Goal: Task Accomplishment & Management: Complete application form

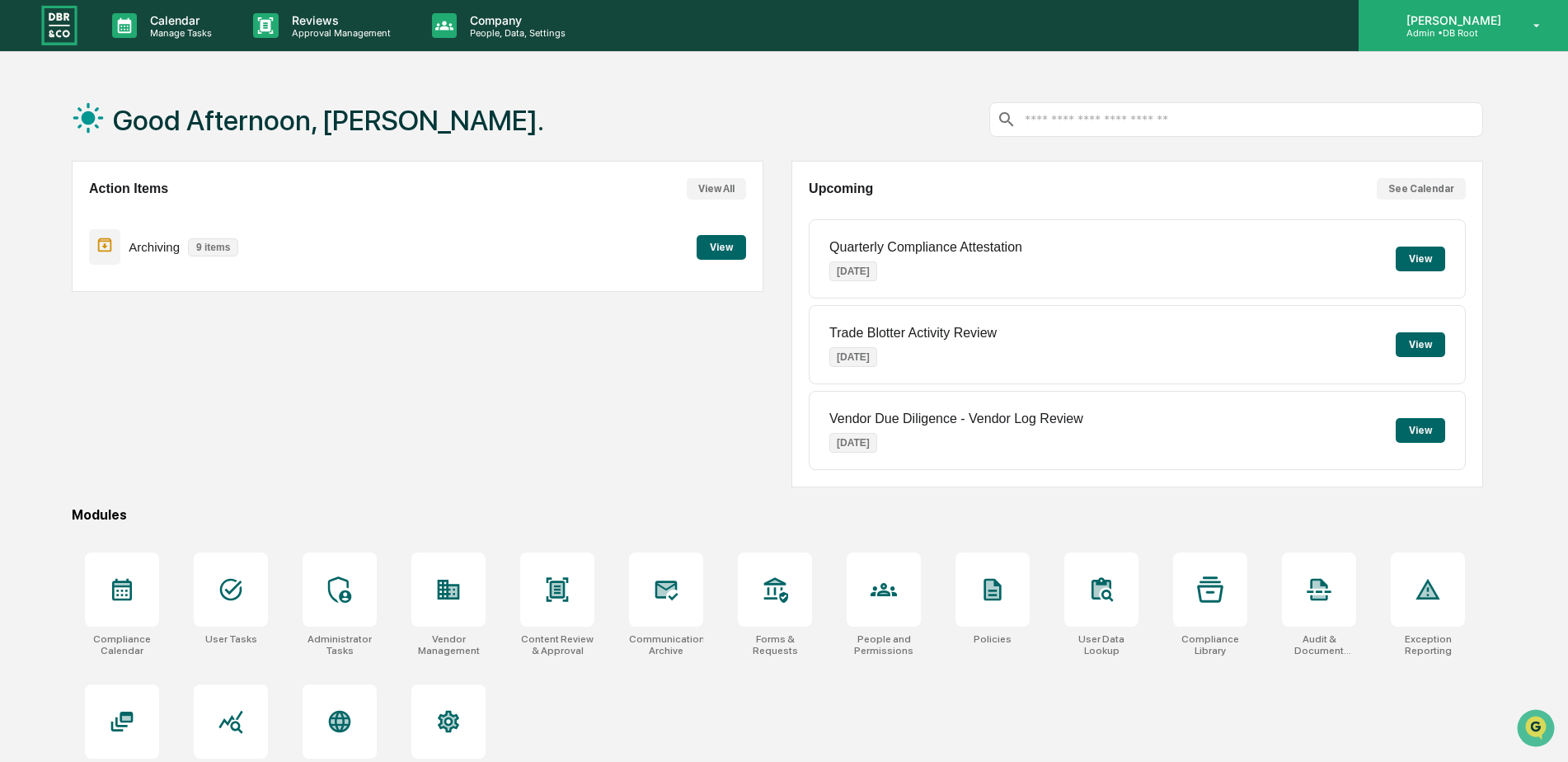
click at [1519, 24] on div "[PERSON_NAME] Admin • DB Root" at bounding box center [1462, 26] width 209 height 51
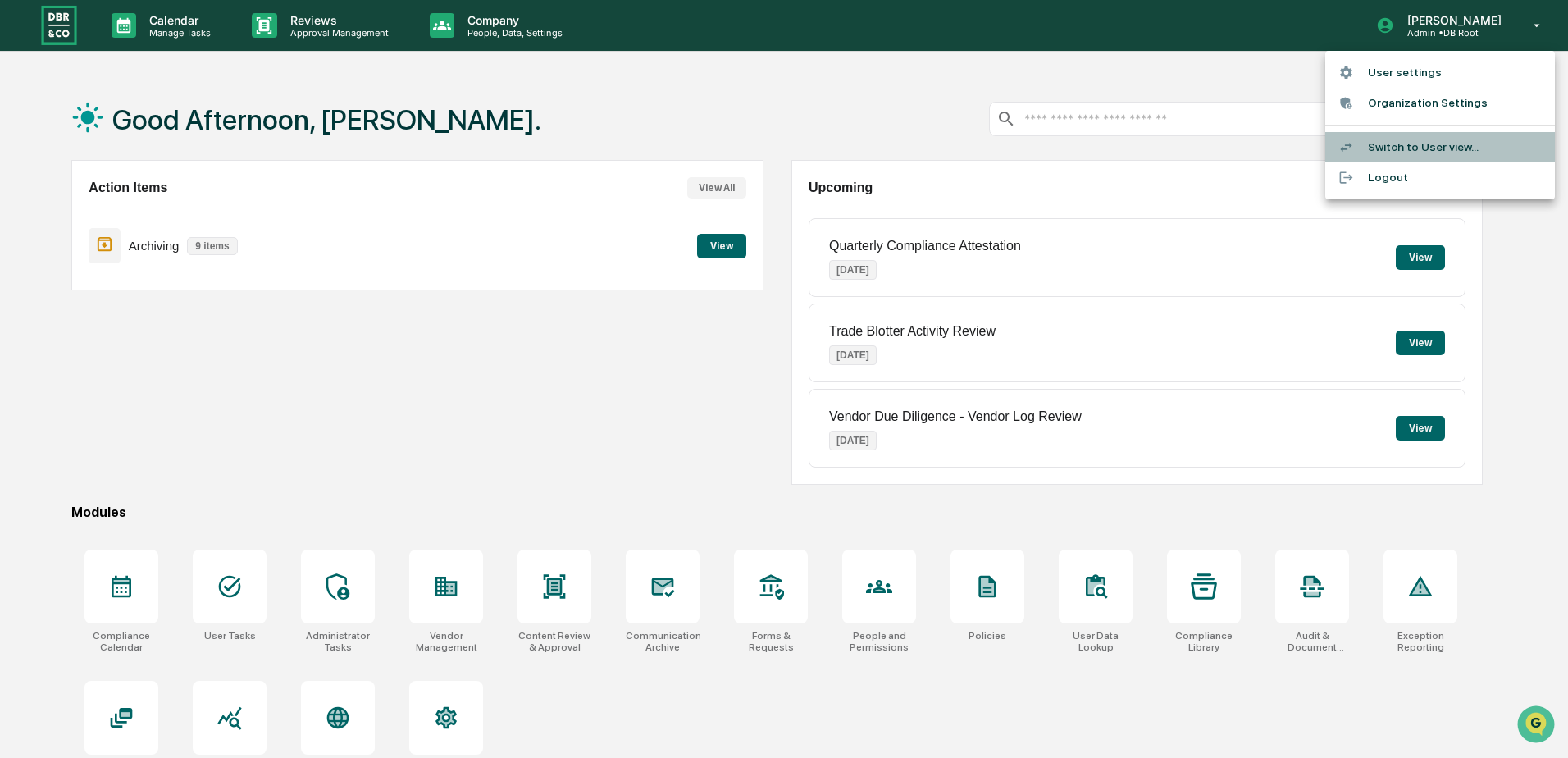
click at [1400, 144] on li "Switch to User view..." at bounding box center [1441, 147] width 230 height 31
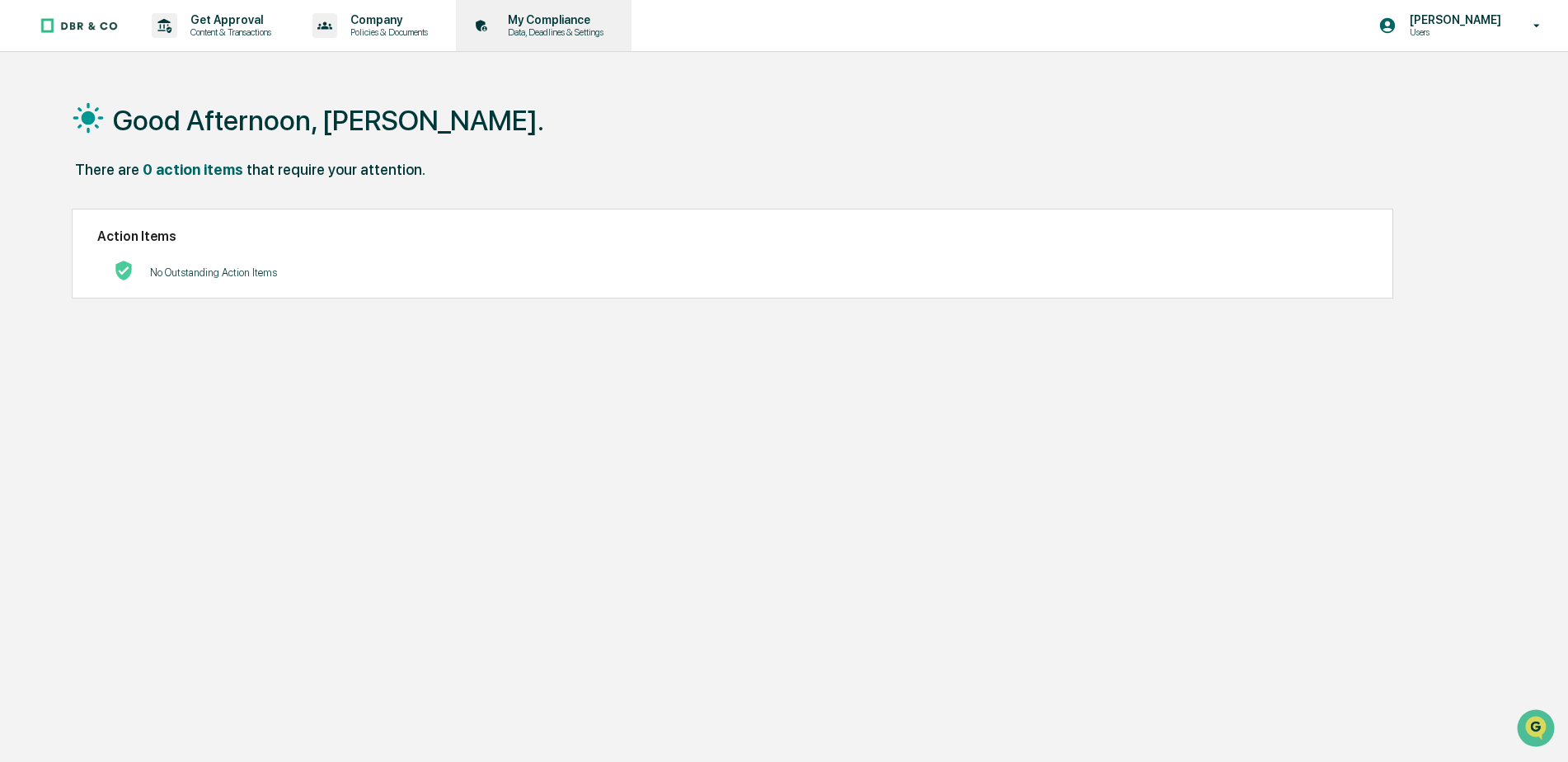
click at [537, 21] on p "My Compliance" at bounding box center [553, 19] width 117 height 13
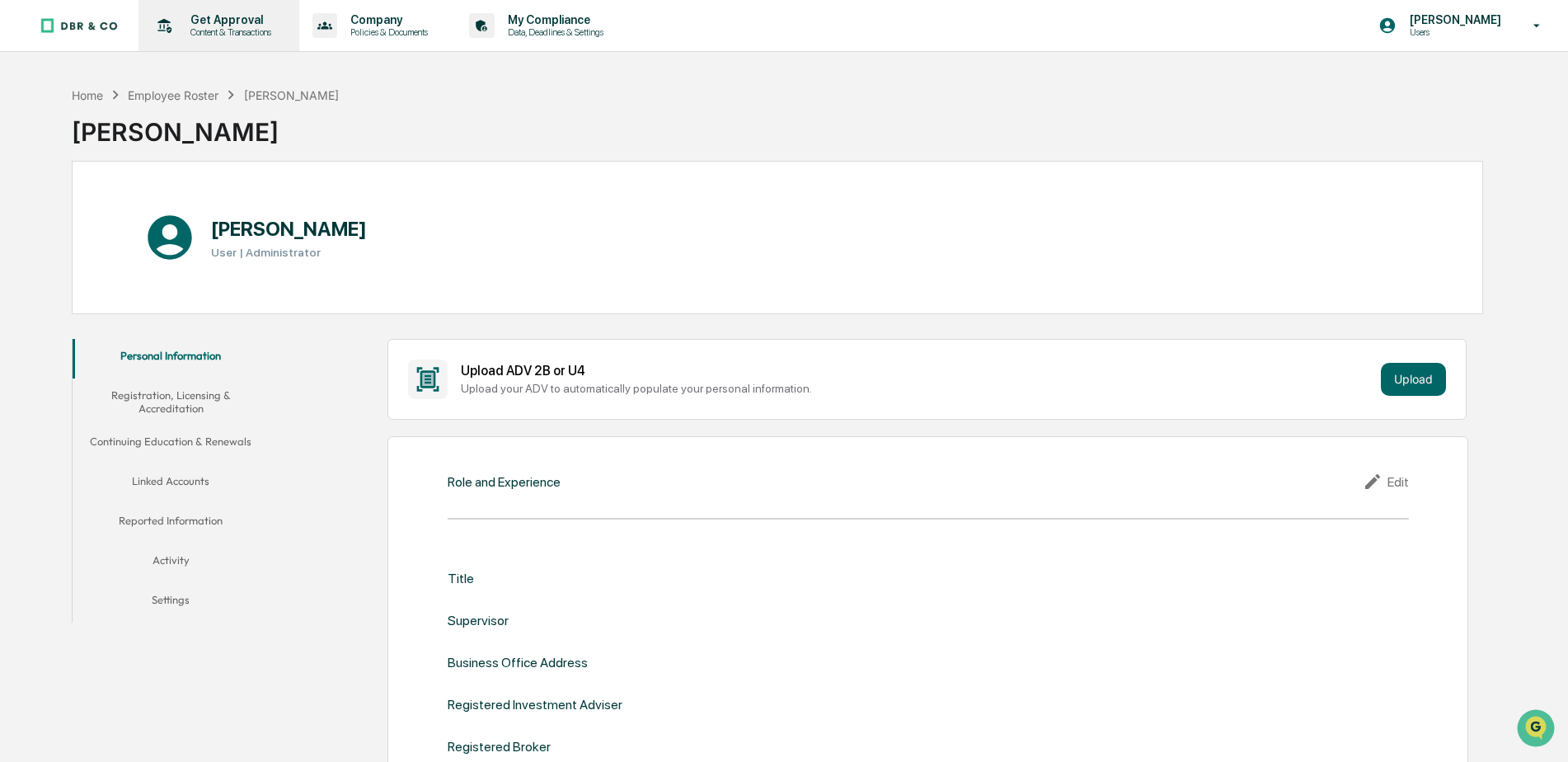
click at [211, 28] on p "Content & Transactions" at bounding box center [228, 32] width 102 height 11
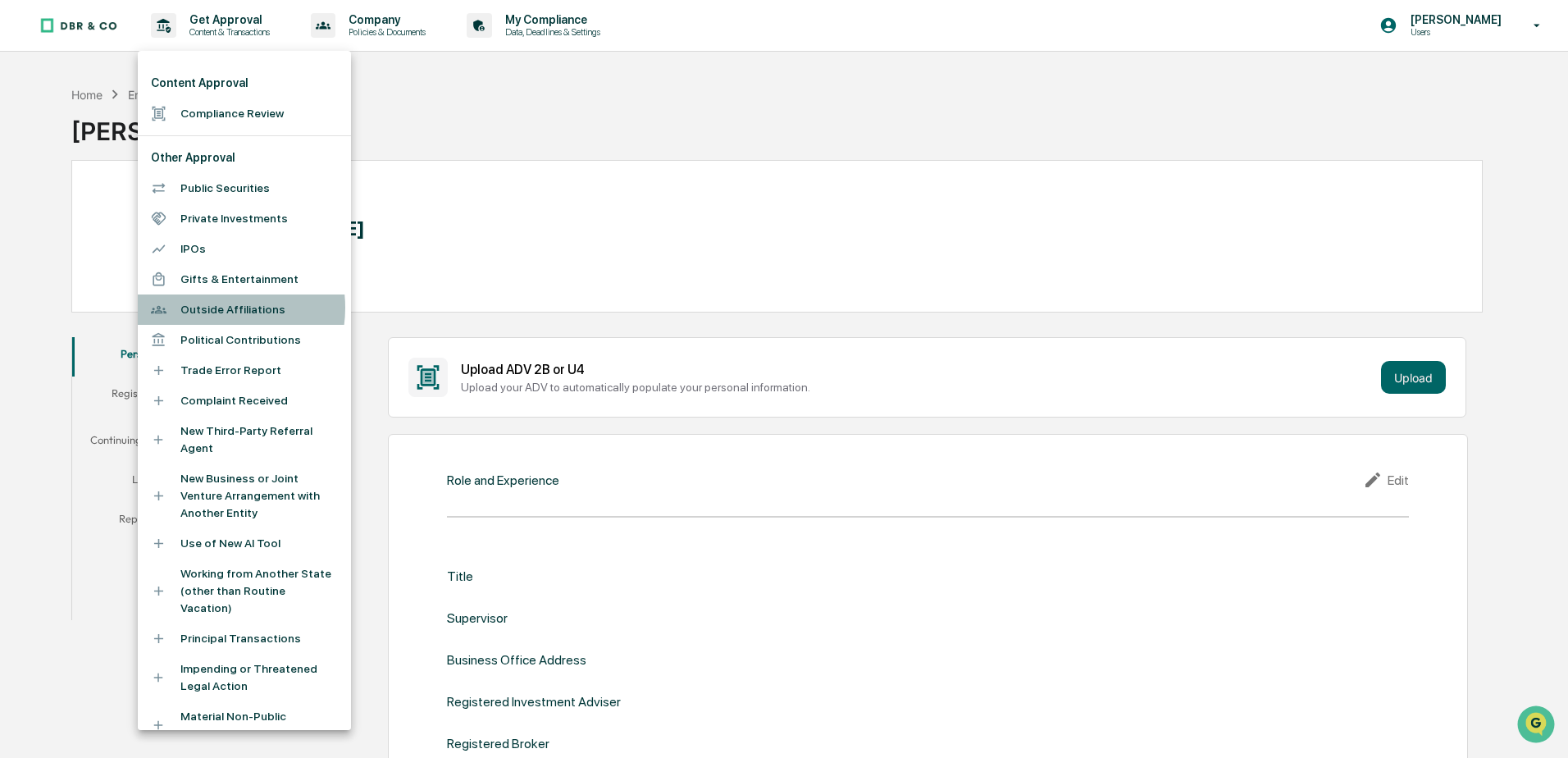
click at [216, 308] on li "Outside Affiliations" at bounding box center [244, 310] width 213 height 31
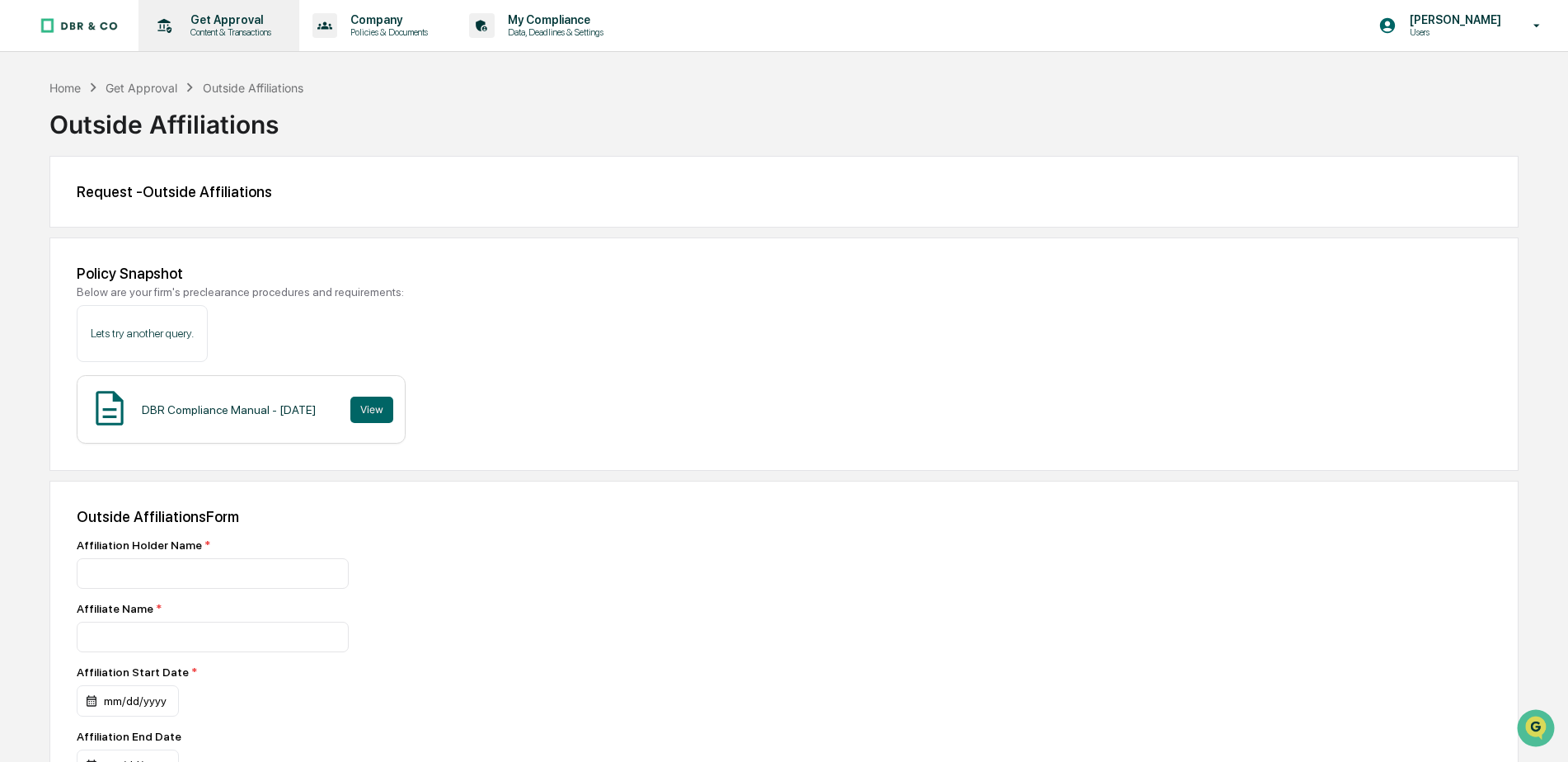
click at [204, 24] on p "Get Approval" at bounding box center [228, 19] width 102 height 13
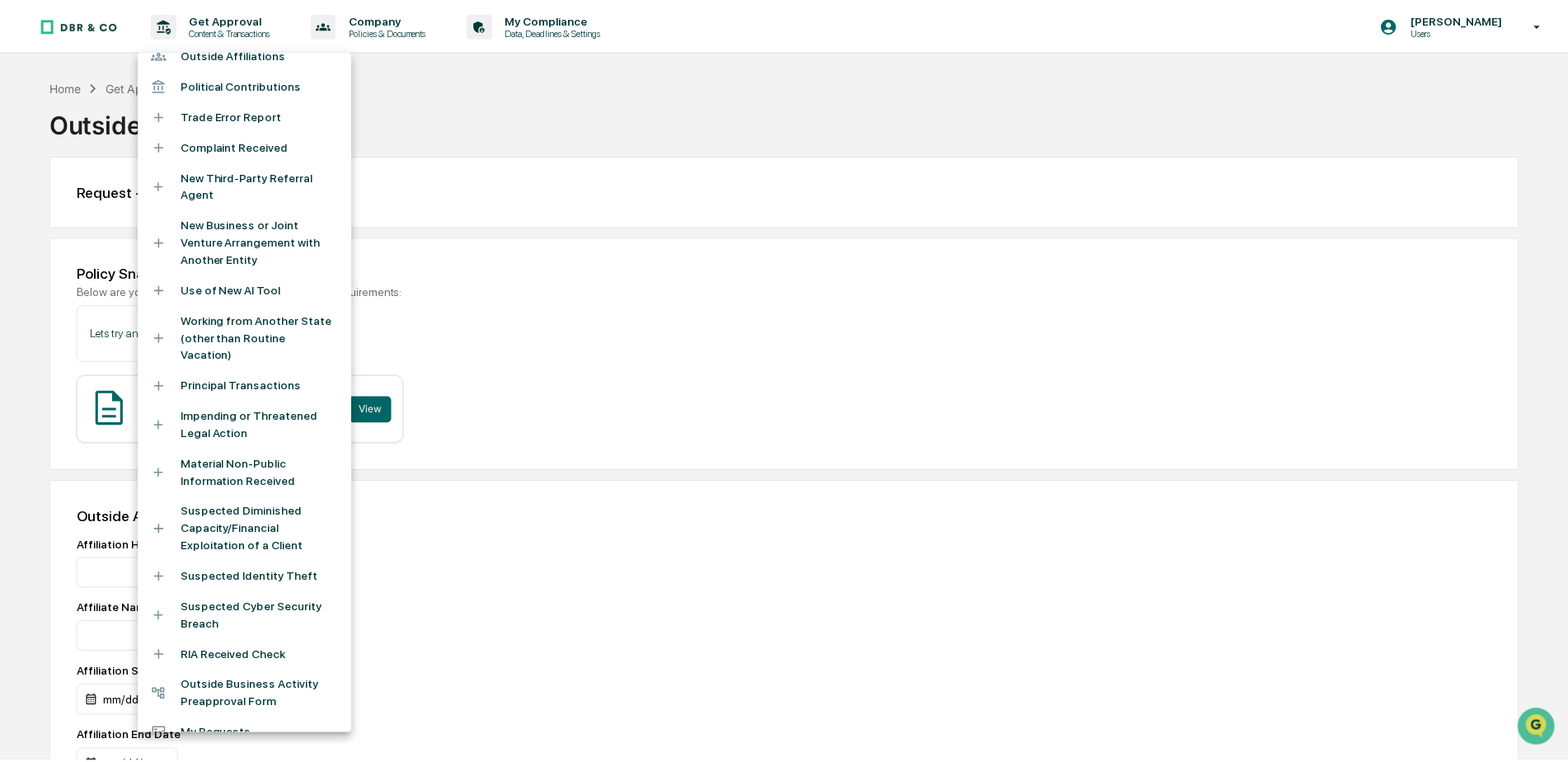
scroll to position [260, 0]
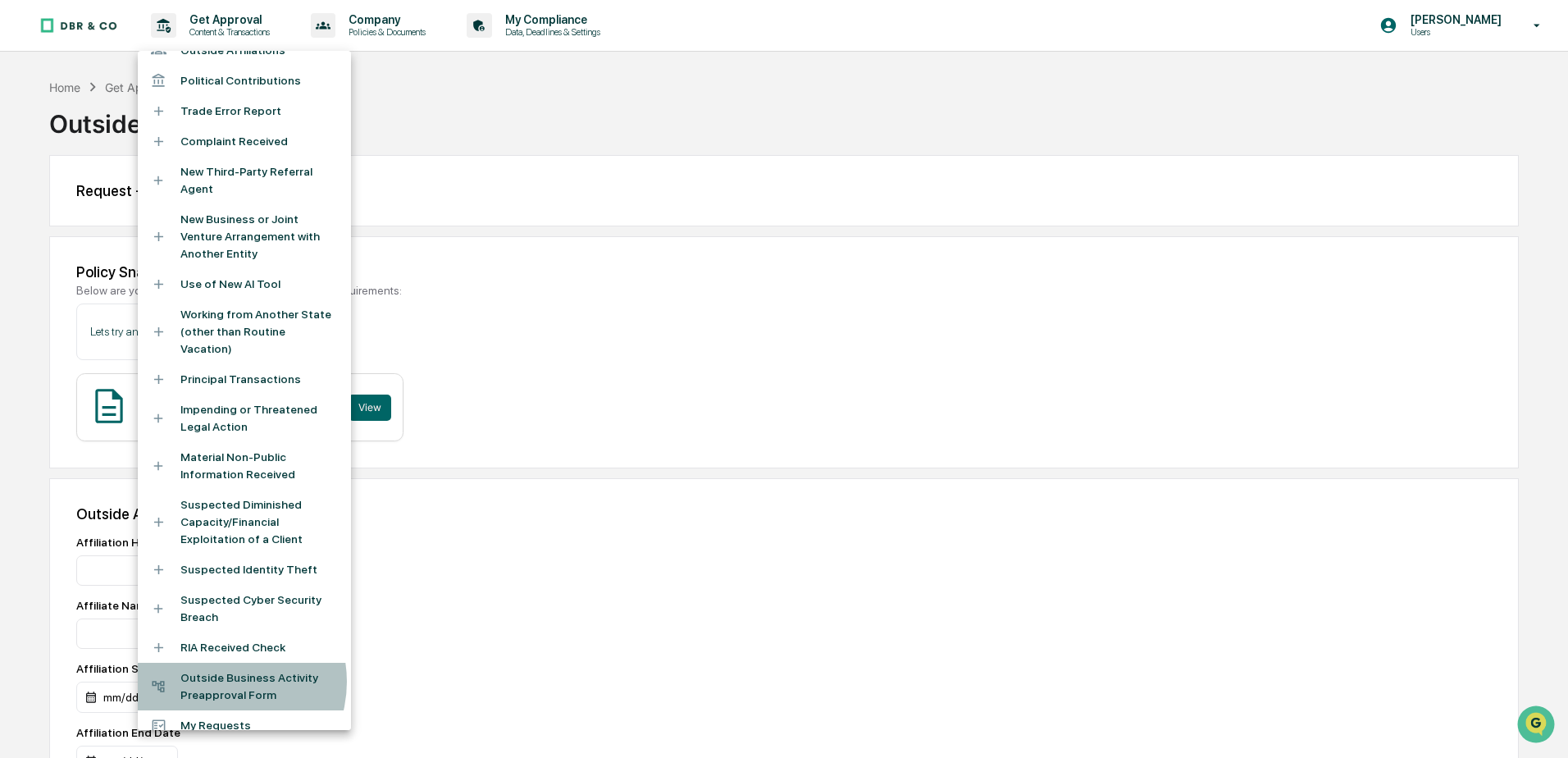
click at [220, 664] on li "Outside Business Activity Preapproval Form" at bounding box center [244, 686] width 213 height 47
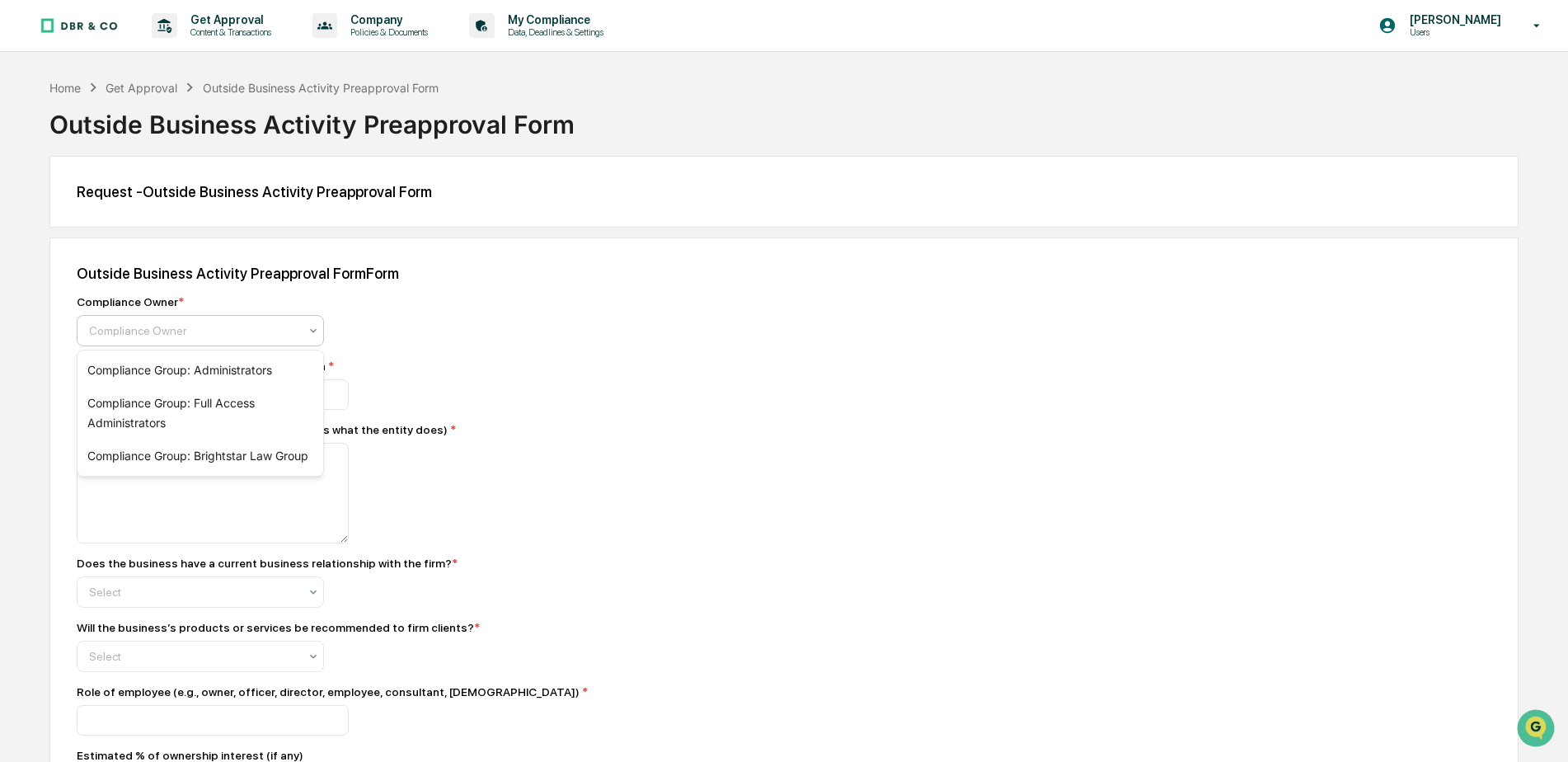
click at [141, 322] on div at bounding box center [193, 330] width 209 height 17
click at [693, 343] on div "Outside Business Activity Preapproval Form Form Compliance Owner * Compliance O…" at bounding box center [784, 618] width 1469 height 763
click at [189, 398] on input at bounding box center [213, 394] width 272 height 31
click at [732, 335] on div "Outside Business Activity Preapproval Form Form Compliance Owner * Compliance O…" at bounding box center [784, 618] width 1469 height 763
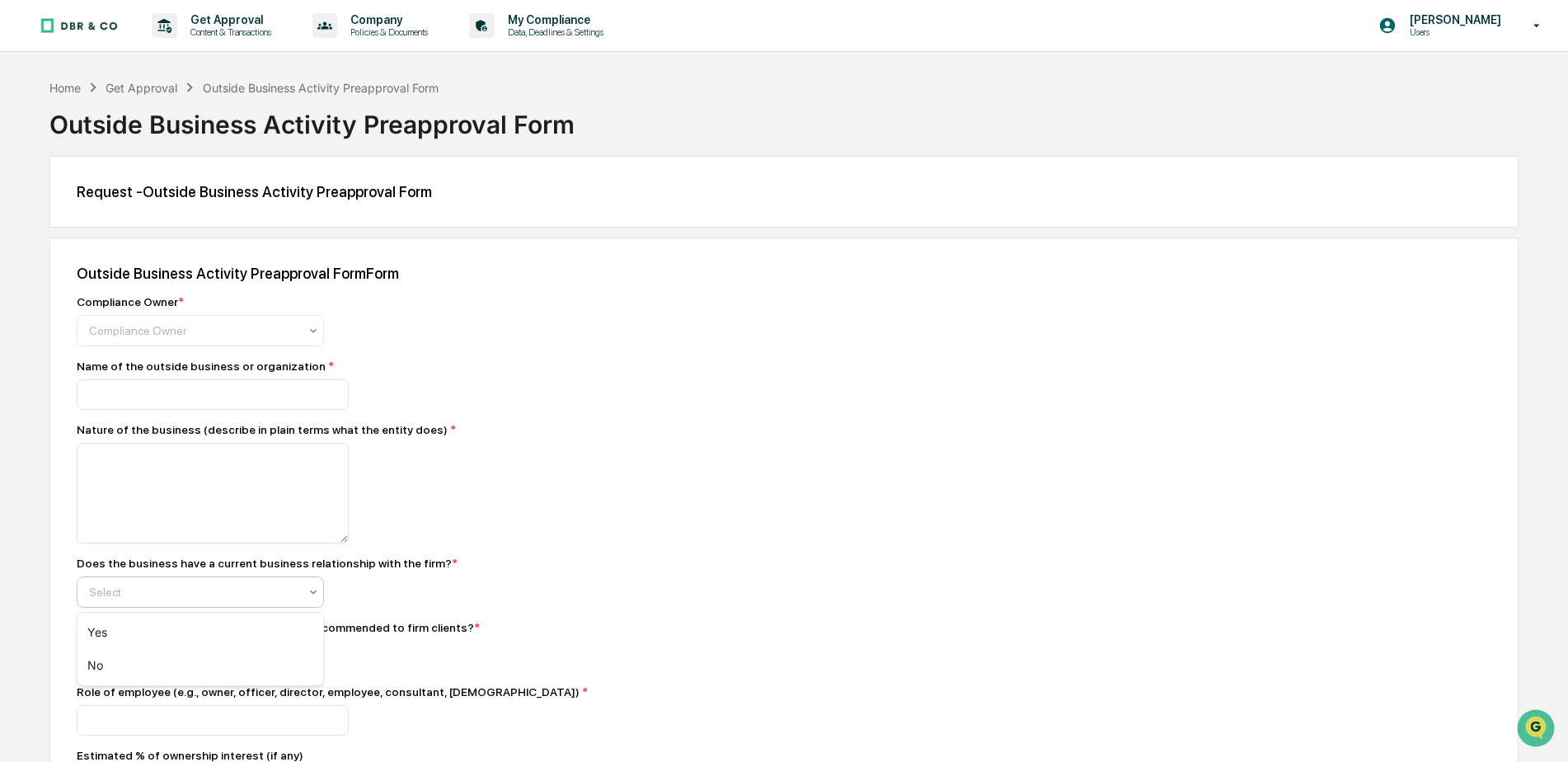
click at [305, 592] on div "Select" at bounding box center [194, 592] width 226 height 23
click at [807, 489] on div "Outside Business Activity Preapproval Form Form Compliance Owner * Compliance O…" at bounding box center [784, 618] width 1469 height 763
